Goal: Task Accomplishment & Management: Manage account settings

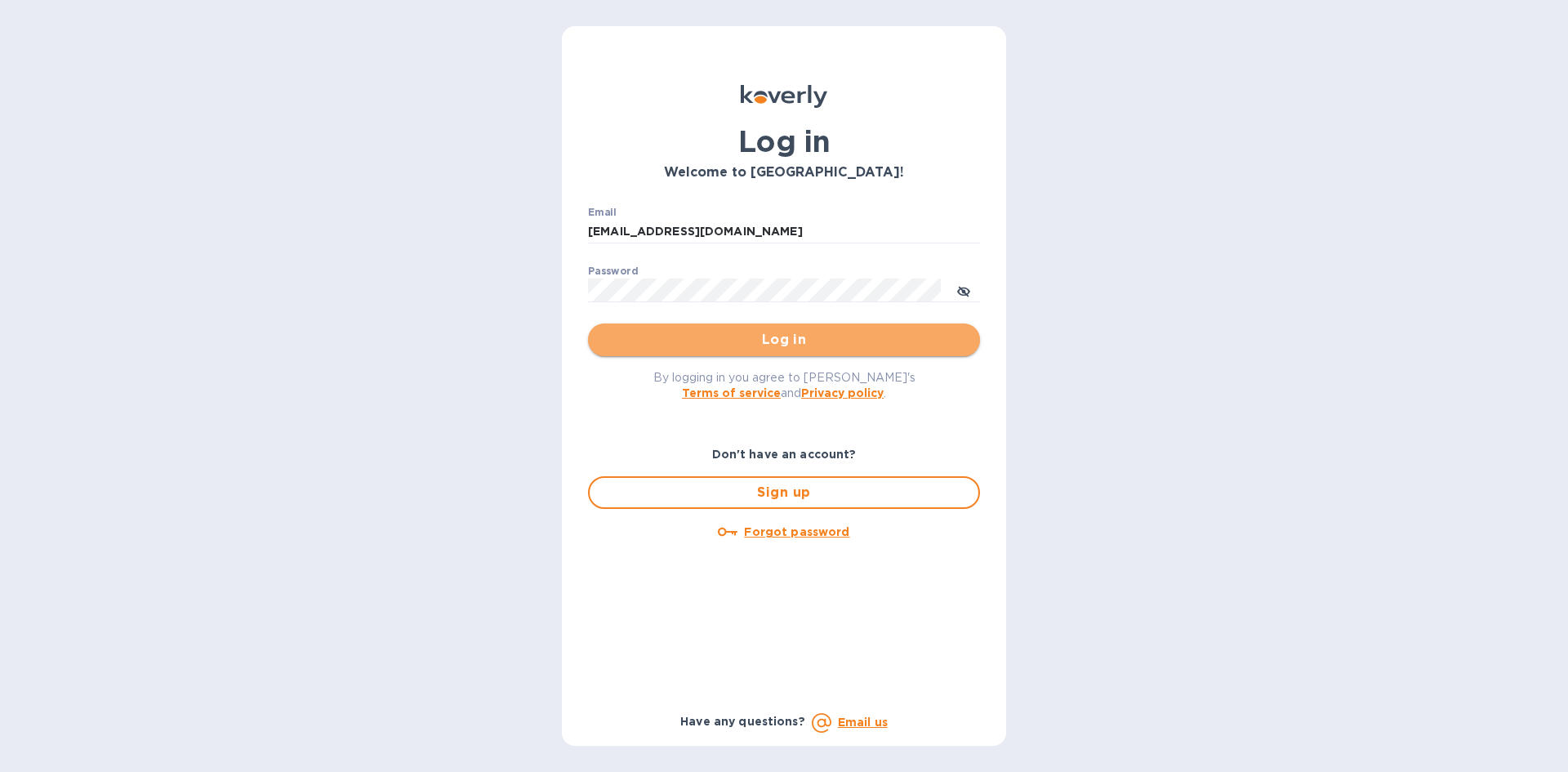
click at [700, 347] on span "Log in" at bounding box center [784, 340] width 366 height 20
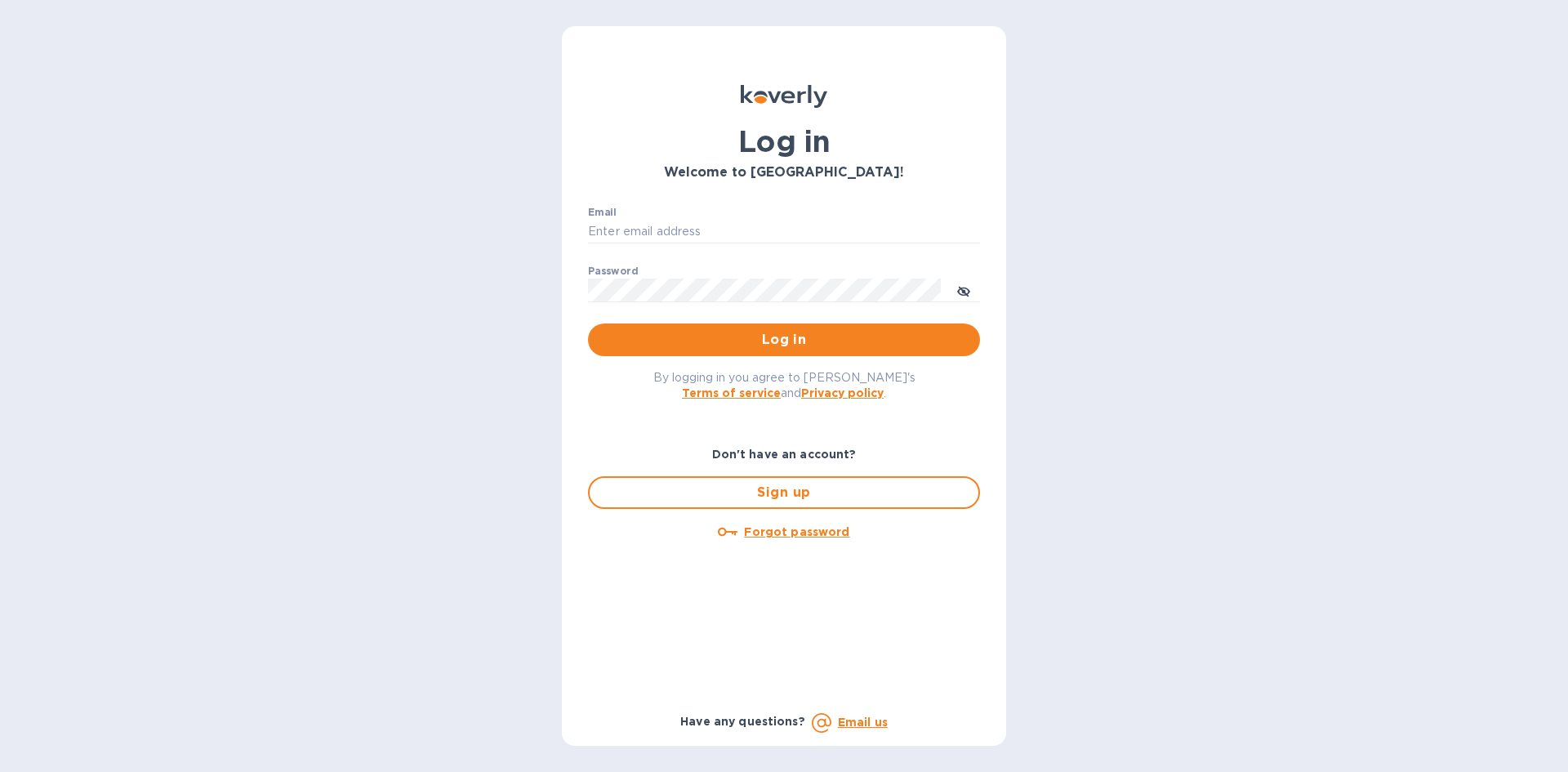
type input "[EMAIL_ADDRESS][DOMAIN_NAME]"
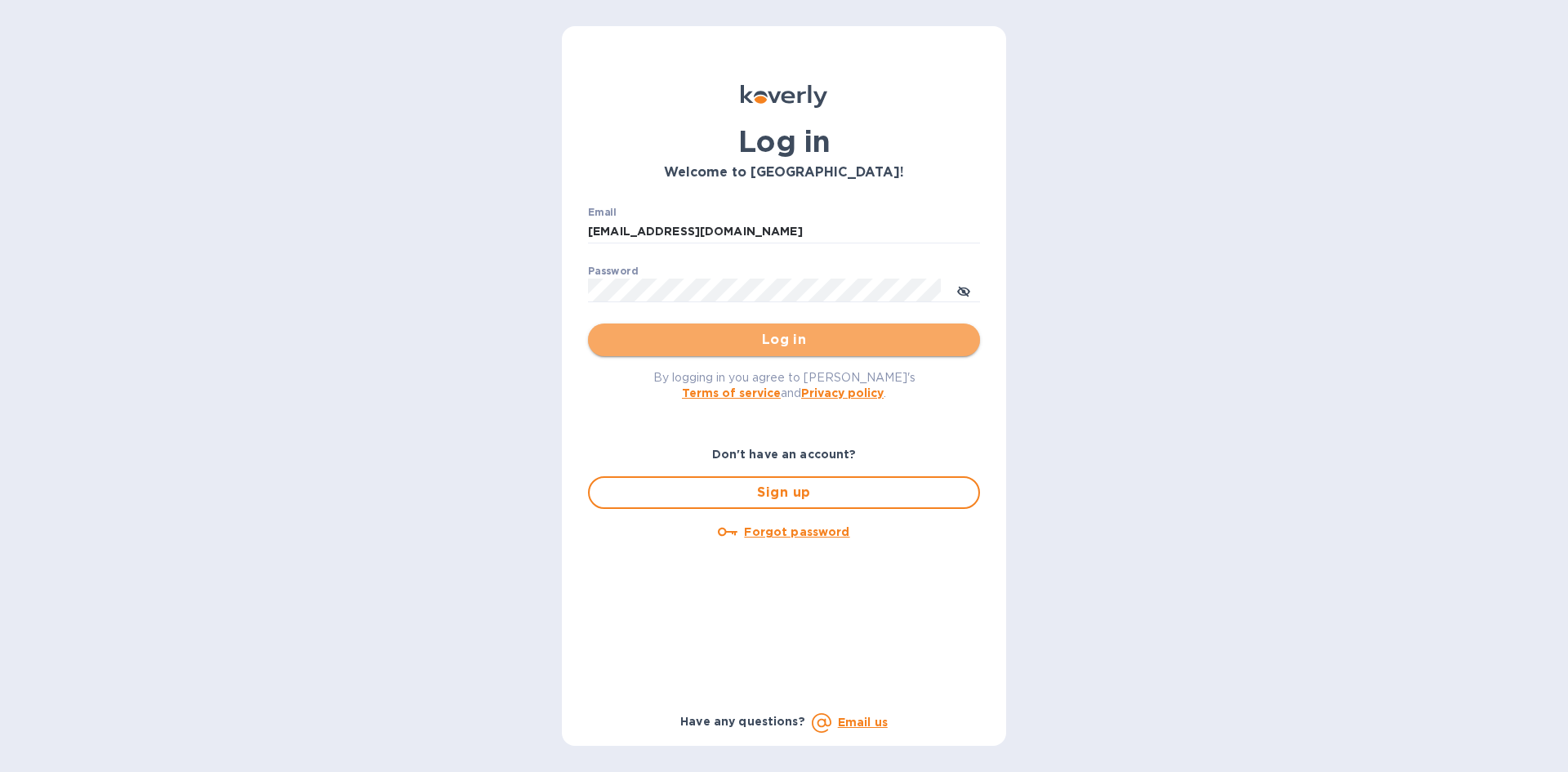
click at [721, 339] on span "Log in" at bounding box center [784, 340] width 366 height 20
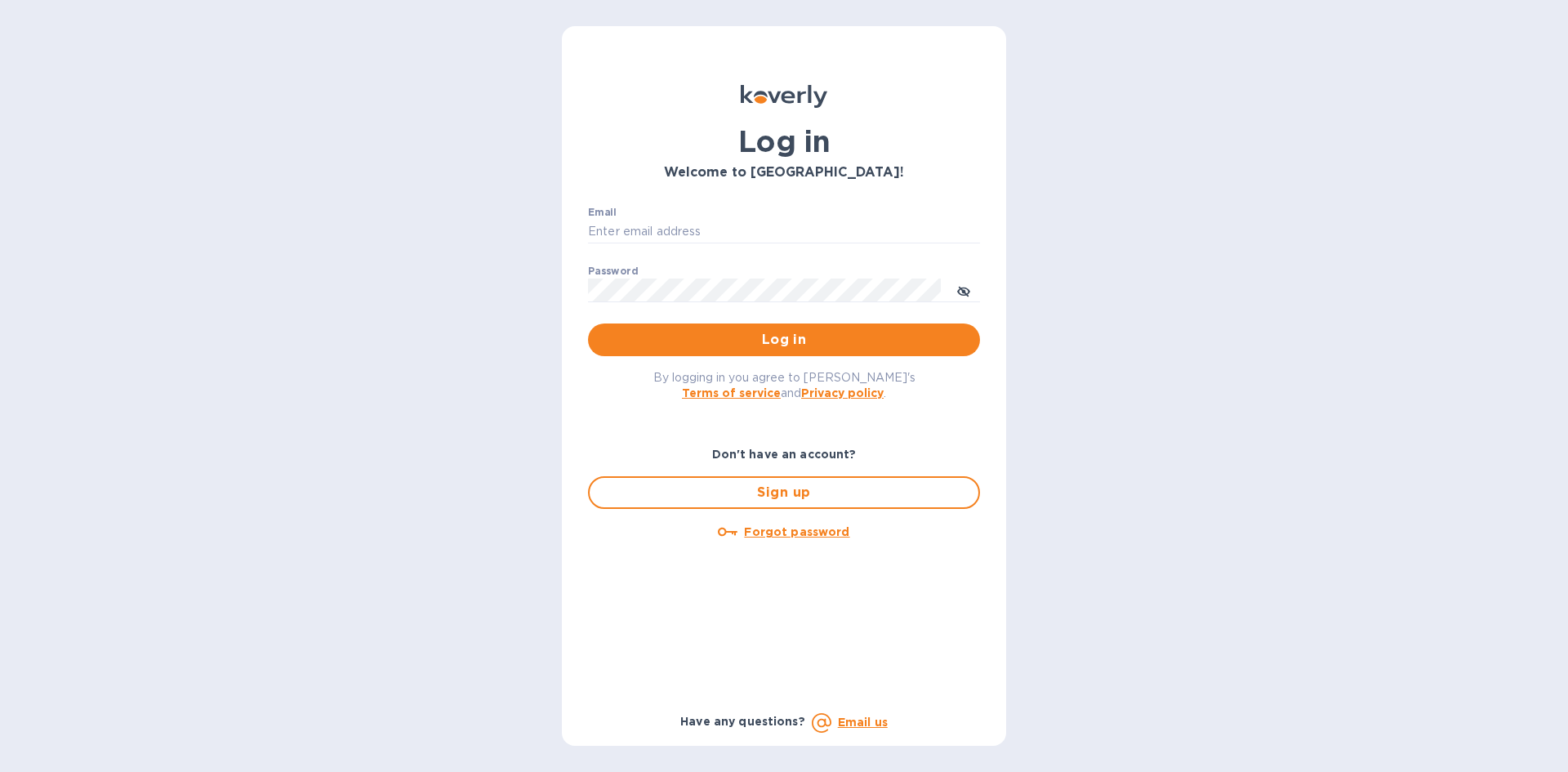
type input "[EMAIL_ADDRESS][DOMAIN_NAME]"
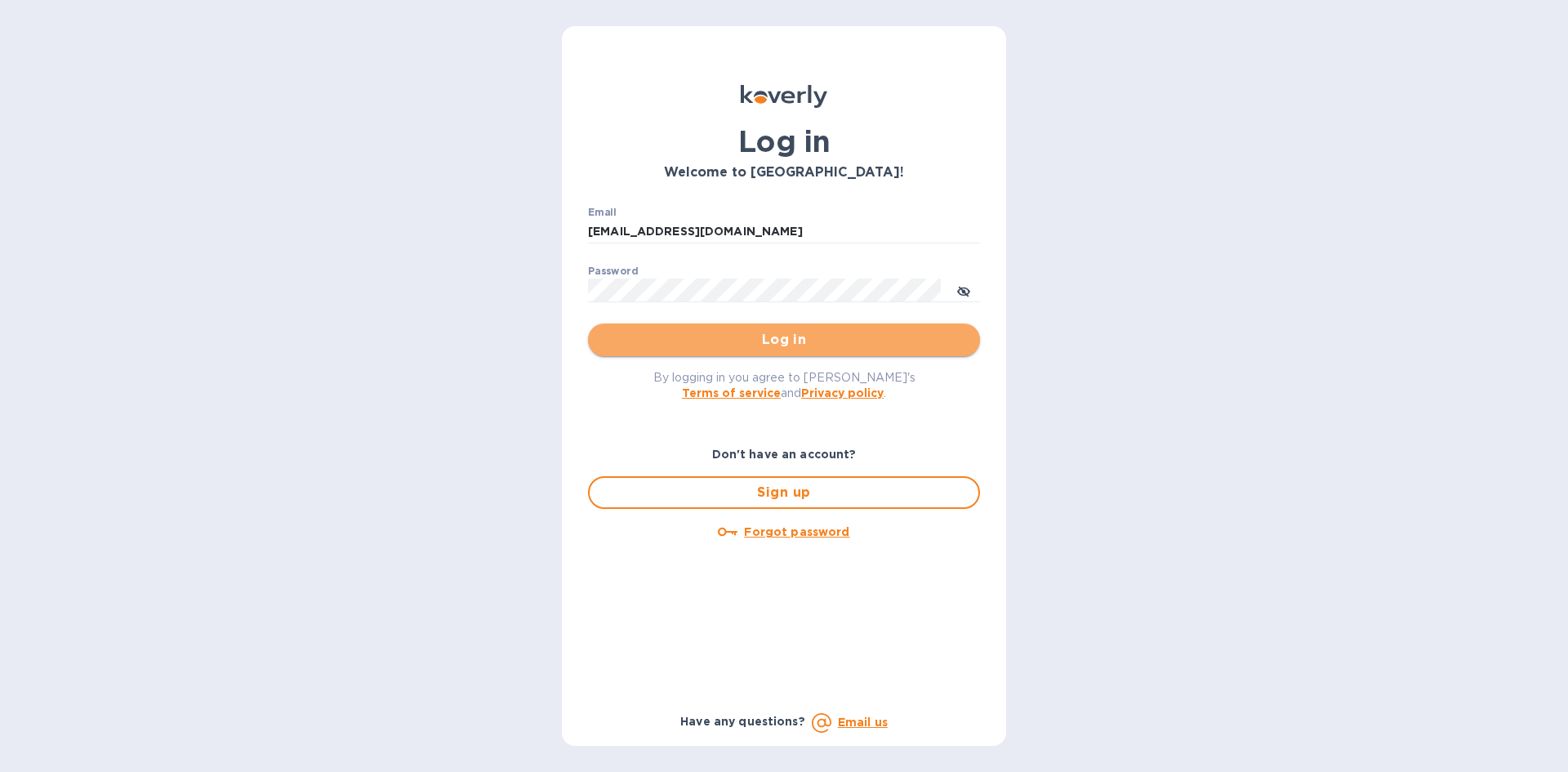
click at [735, 339] on span "Log in" at bounding box center [784, 340] width 366 height 20
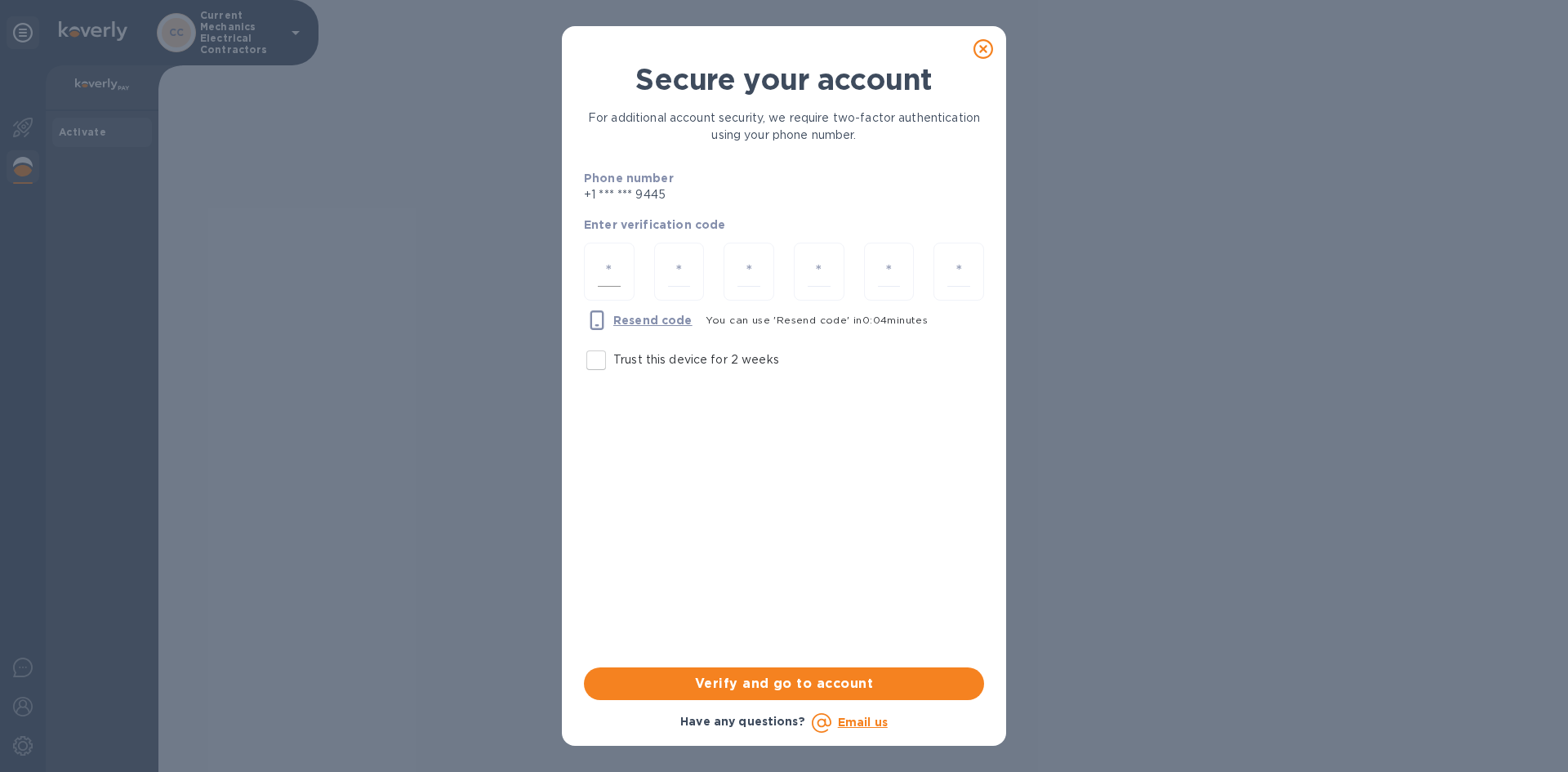
click at [604, 255] on div at bounding box center [609, 272] width 51 height 58
type input "8"
type input "4"
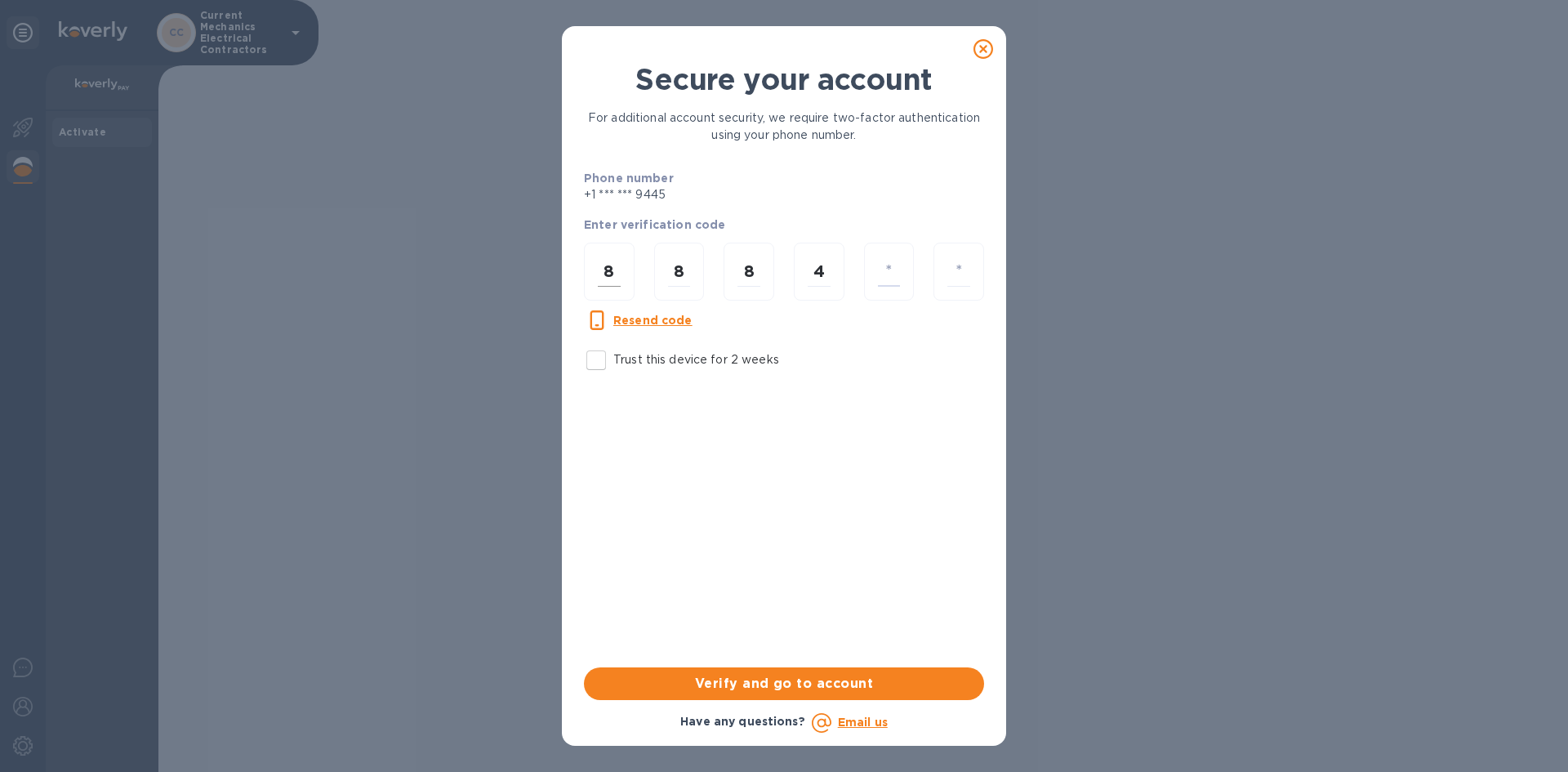
type input "5"
